Goal: Transaction & Acquisition: Obtain resource

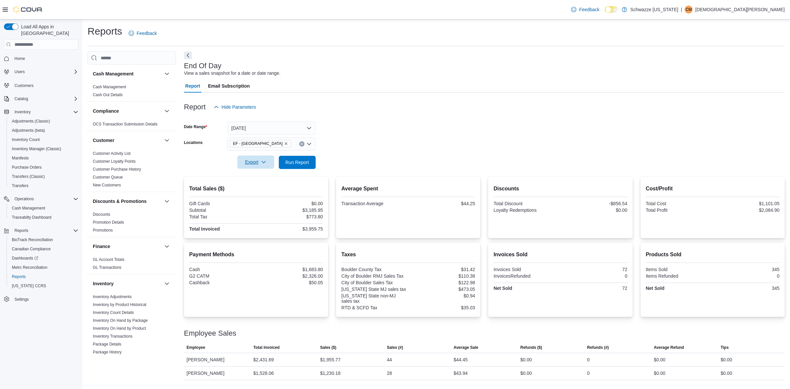
click at [261, 159] on span "Export" at bounding box center [255, 161] width 29 height 13
click at [262, 185] on button "Export to Pdf" at bounding box center [256, 188] width 38 height 13
click at [267, 127] on button "Yesterday" at bounding box center [272, 127] width 88 height 13
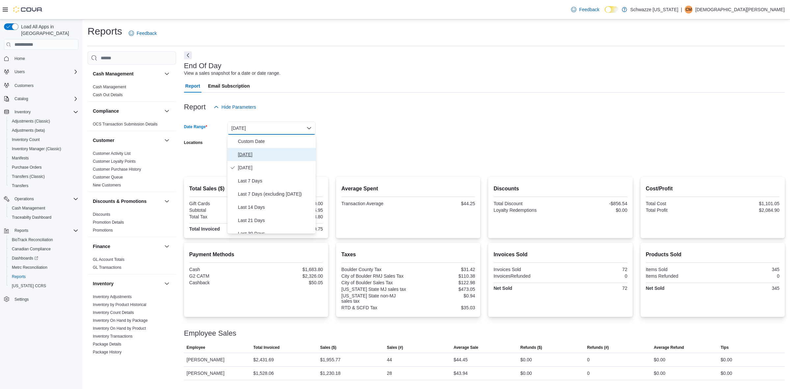
click at [254, 158] on span "Today" at bounding box center [275, 154] width 75 height 8
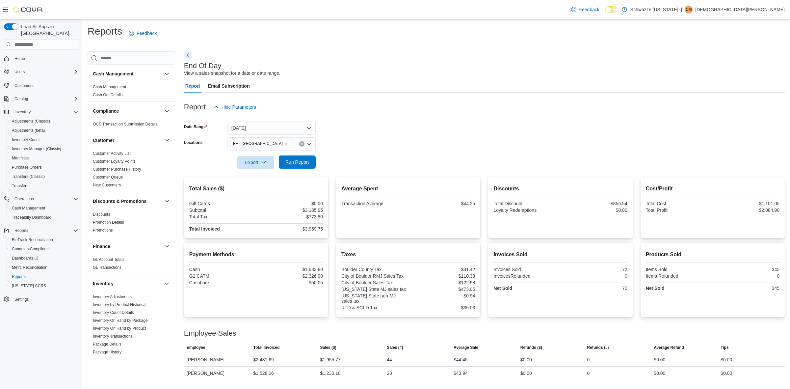
click at [302, 157] on span "Run Report" at bounding box center [297, 161] width 29 height 13
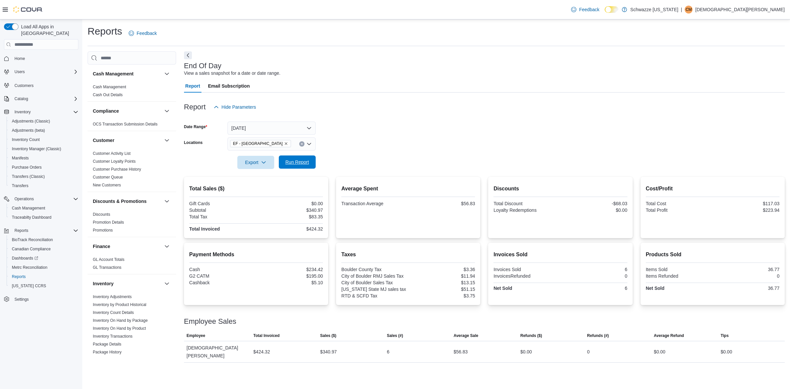
click at [298, 160] on span "Run Report" at bounding box center [297, 162] width 24 height 7
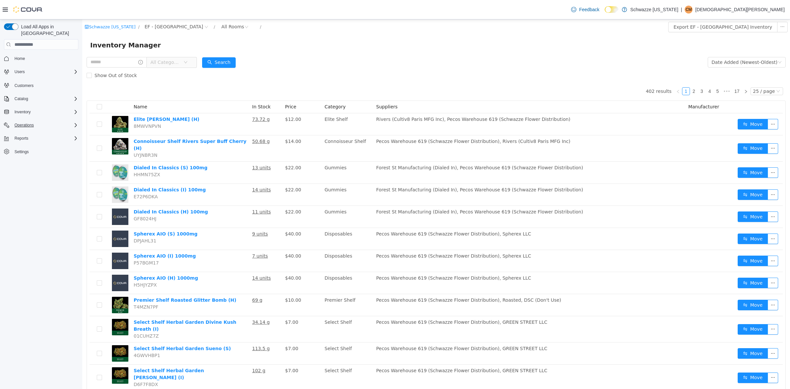
click at [73, 121] on div "Operations" at bounding box center [45, 125] width 67 height 8
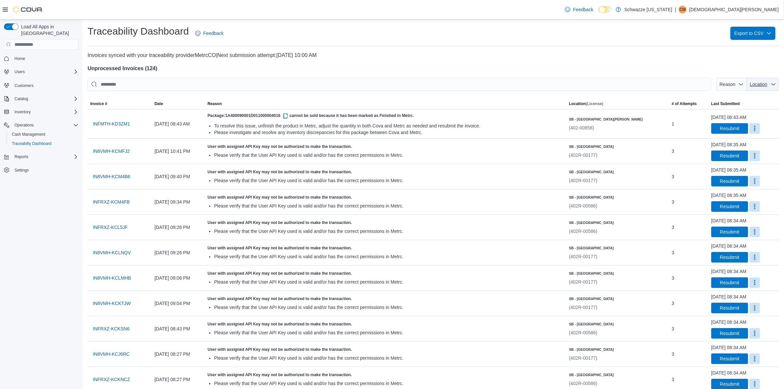
click at [772, 88] on span "Location" at bounding box center [762, 84] width 27 height 13
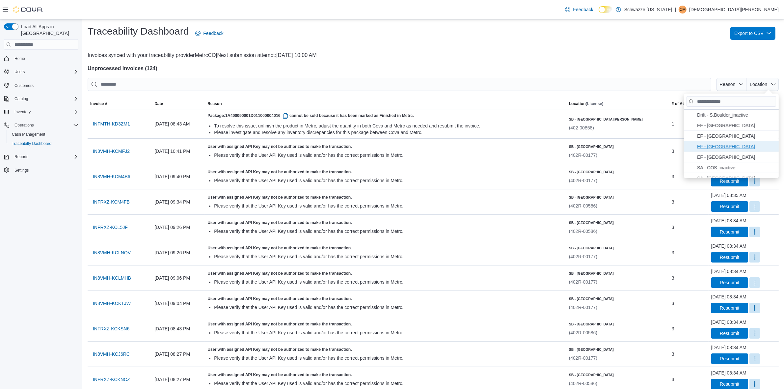
click at [730, 146] on span "EF - South Boulder . To check this option, press Enter." at bounding box center [736, 147] width 78 height 8
type input "**********"
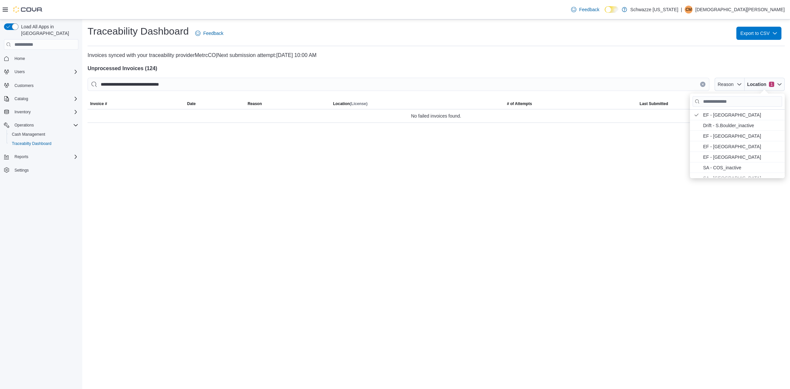
click at [489, 151] on div "**********" at bounding box center [436, 203] width 708 height 369
